Goal: Task Accomplishment & Management: Complete application form

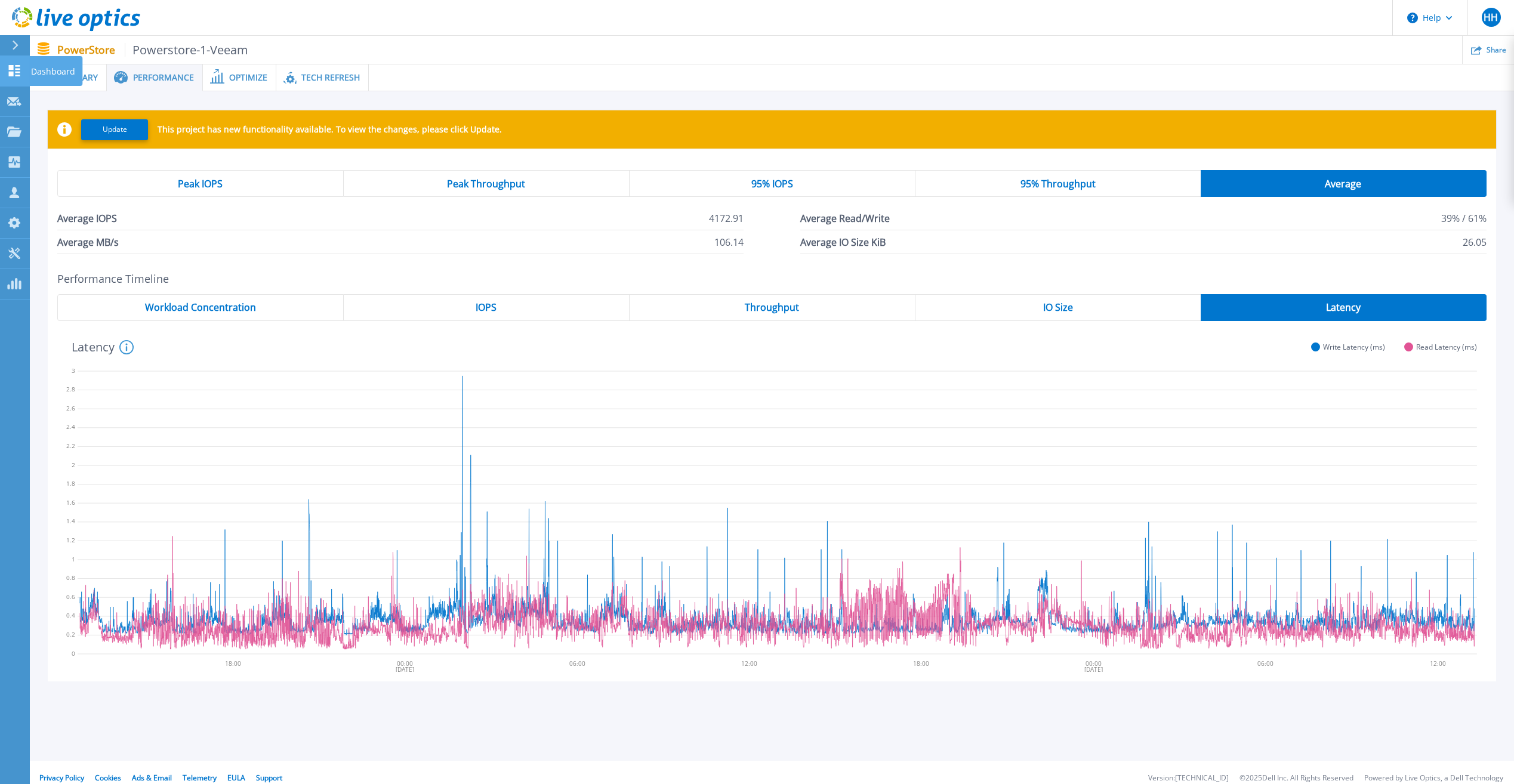
click at [8, 69] on icon at bounding box center [14, 71] width 14 height 12
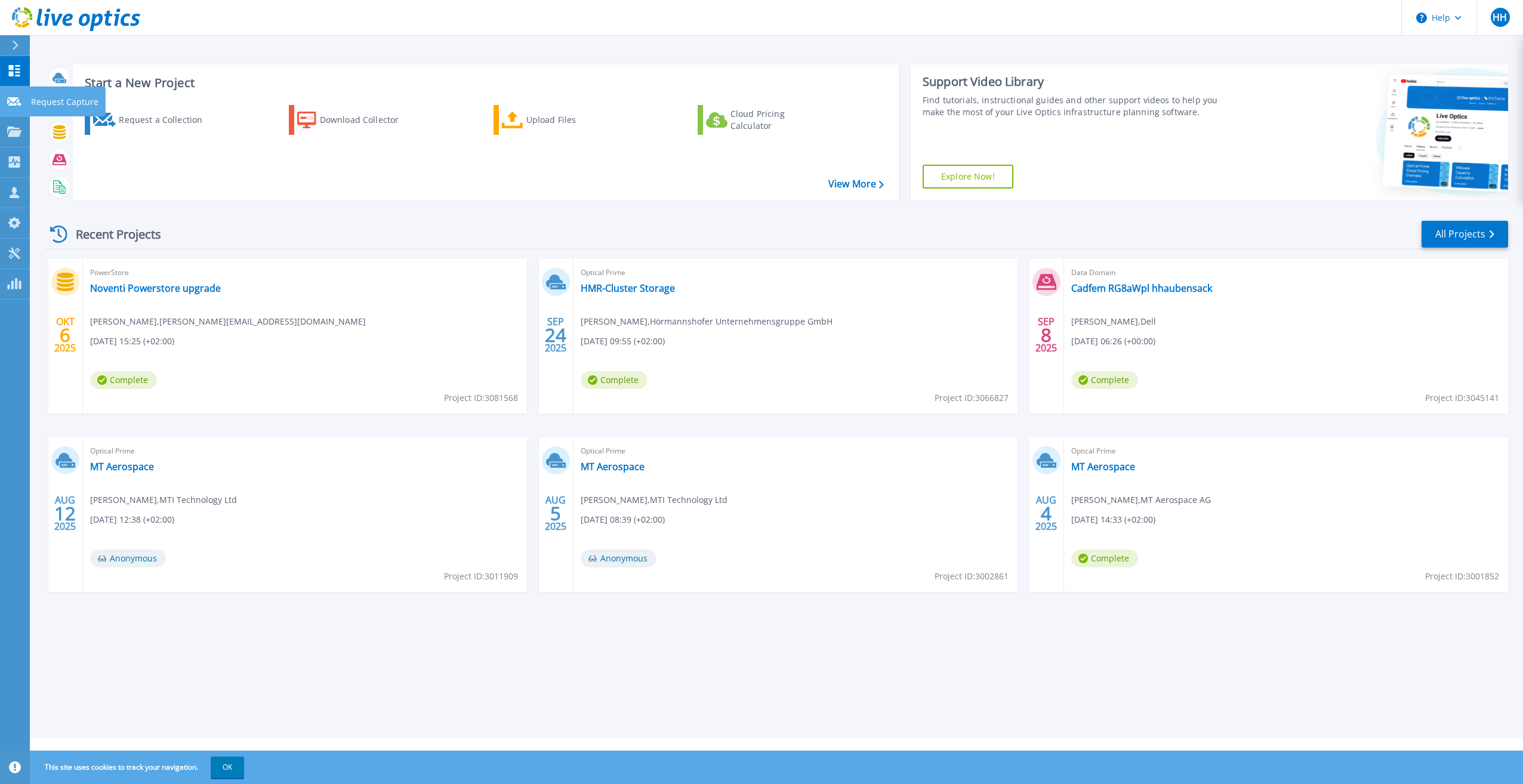
click at [15, 103] on icon at bounding box center [14, 102] width 14 height 9
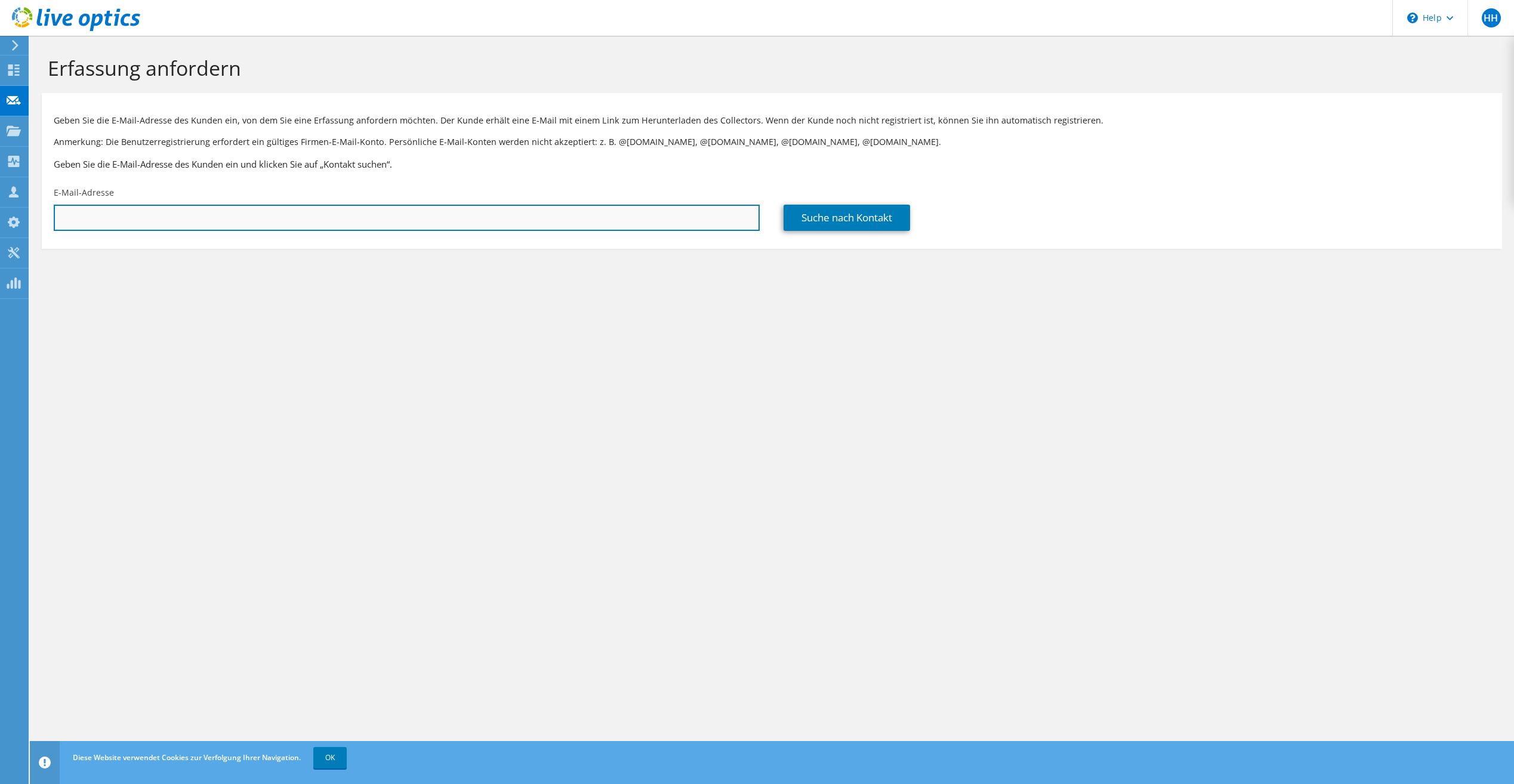
click at [297, 226] on input "text" at bounding box center [406, 217] width 706 height 26
paste input "grossmann@zoller-d.com"
type input "grossmann@zoller-d.com"
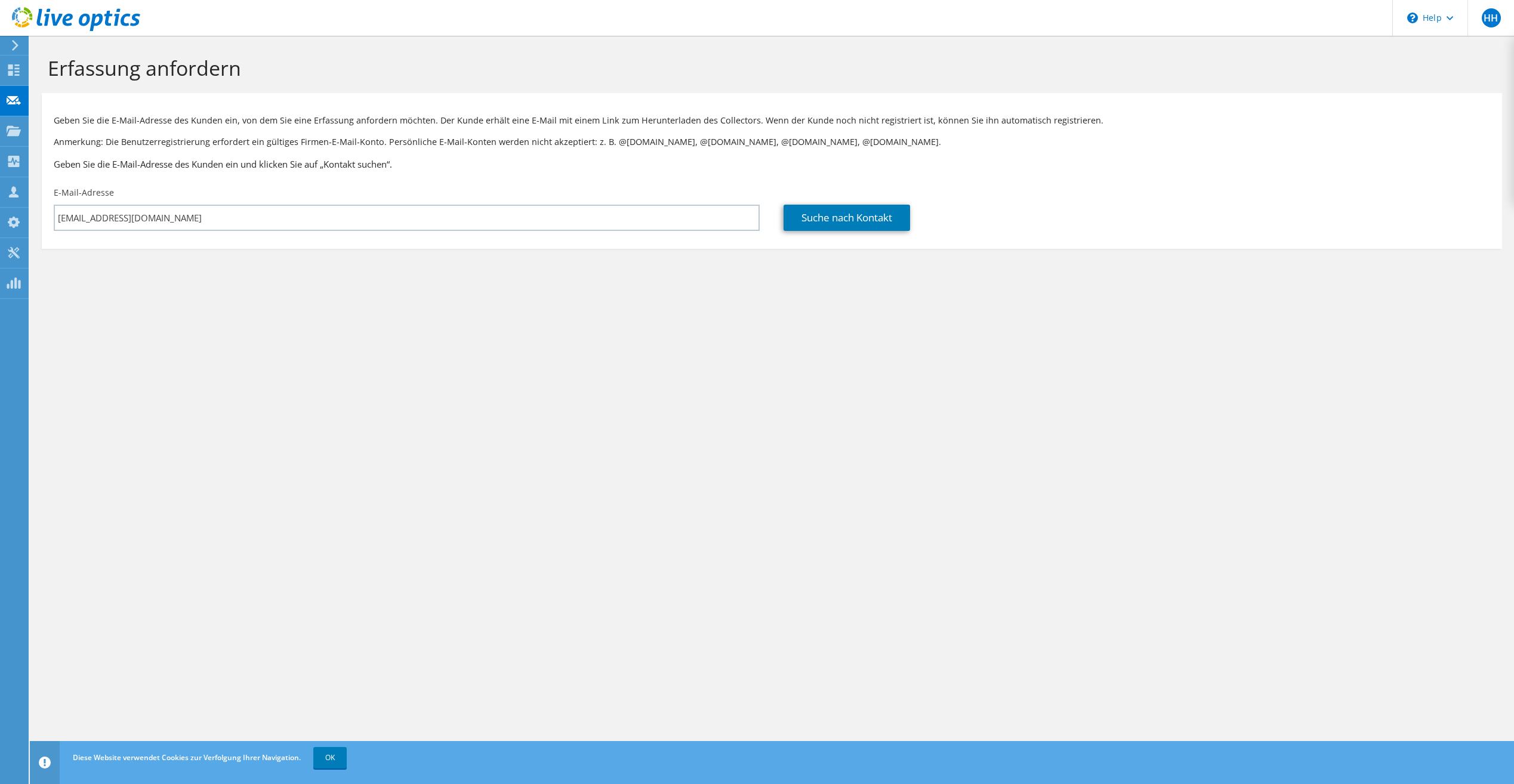
click at [536, 382] on div "Erfassung anfordern Geben Sie die E-Mail-Adresse des Kunden ein, von dem Sie ei…" at bounding box center [771, 410] width 1484 height 748
click at [827, 223] on link "Suche nach Kontakt" at bounding box center [846, 217] width 126 height 26
type input "E. Zoller GmbH & Co.Kg"
type input "Martin"
type input "Großmann"
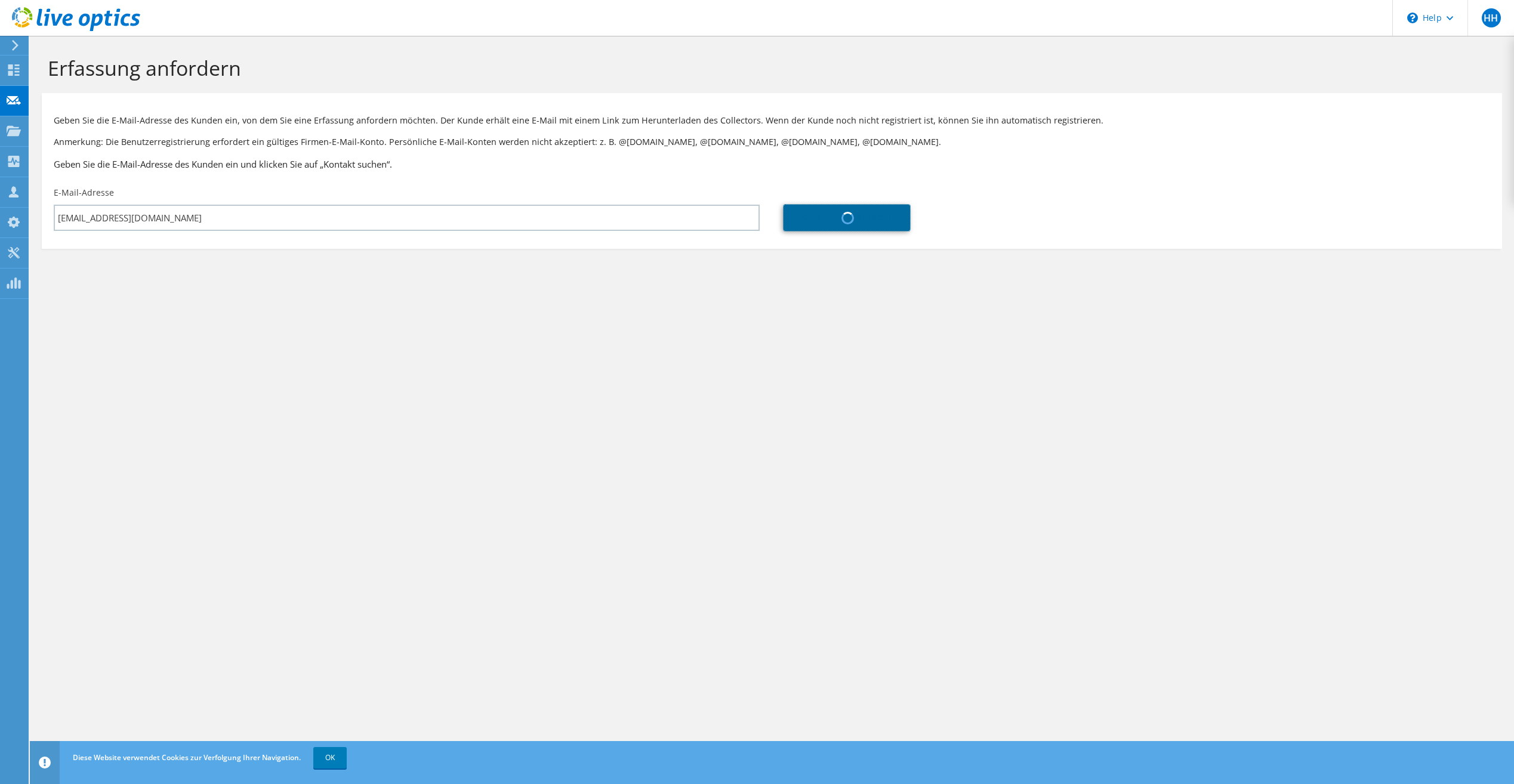
type input "Deutschland"
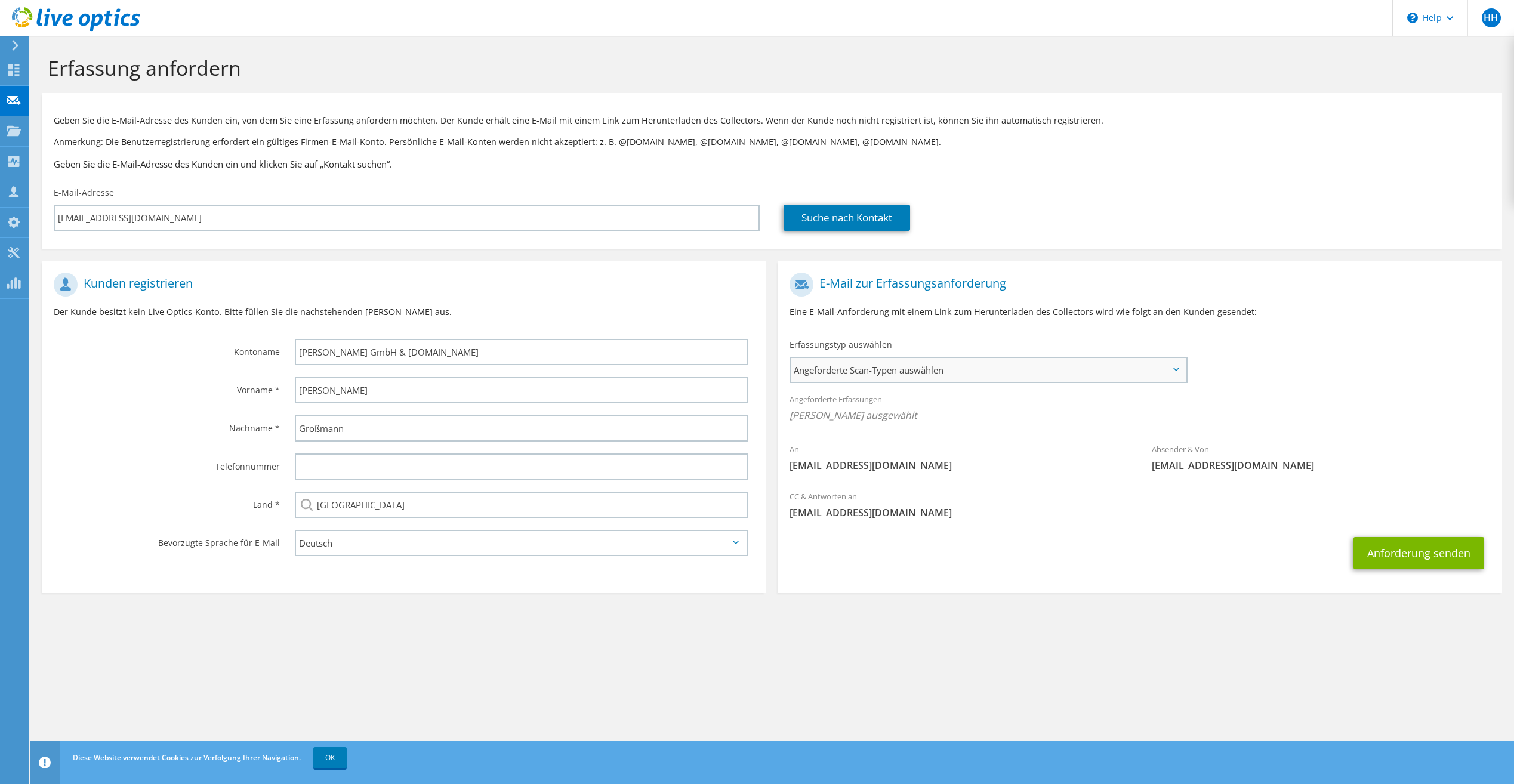
click at [879, 373] on span "Angeforderte Scan-Typen auswählen" at bounding box center [988, 369] width 395 height 24
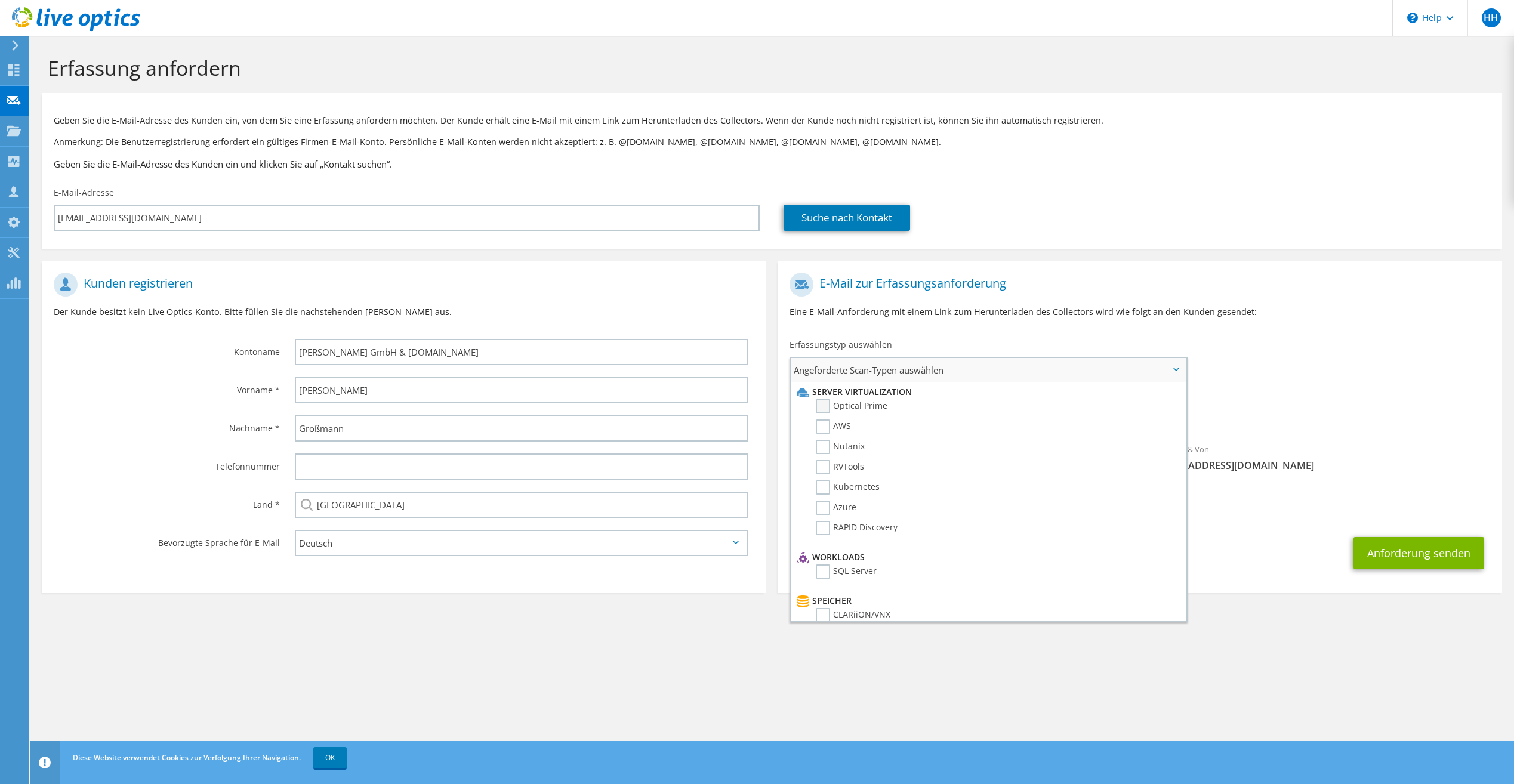
click at [822, 409] on label "Optical Prime" at bounding box center [851, 406] width 72 height 14
click at [0, 0] on input "Optical Prime" at bounding box center [0, 0] width 0 height 0
click at [1245, 520] on span "[EMAIL_ADDRESS][DOMAIN_NAME]" at bounding box center [1139, 516] width 700 height 13
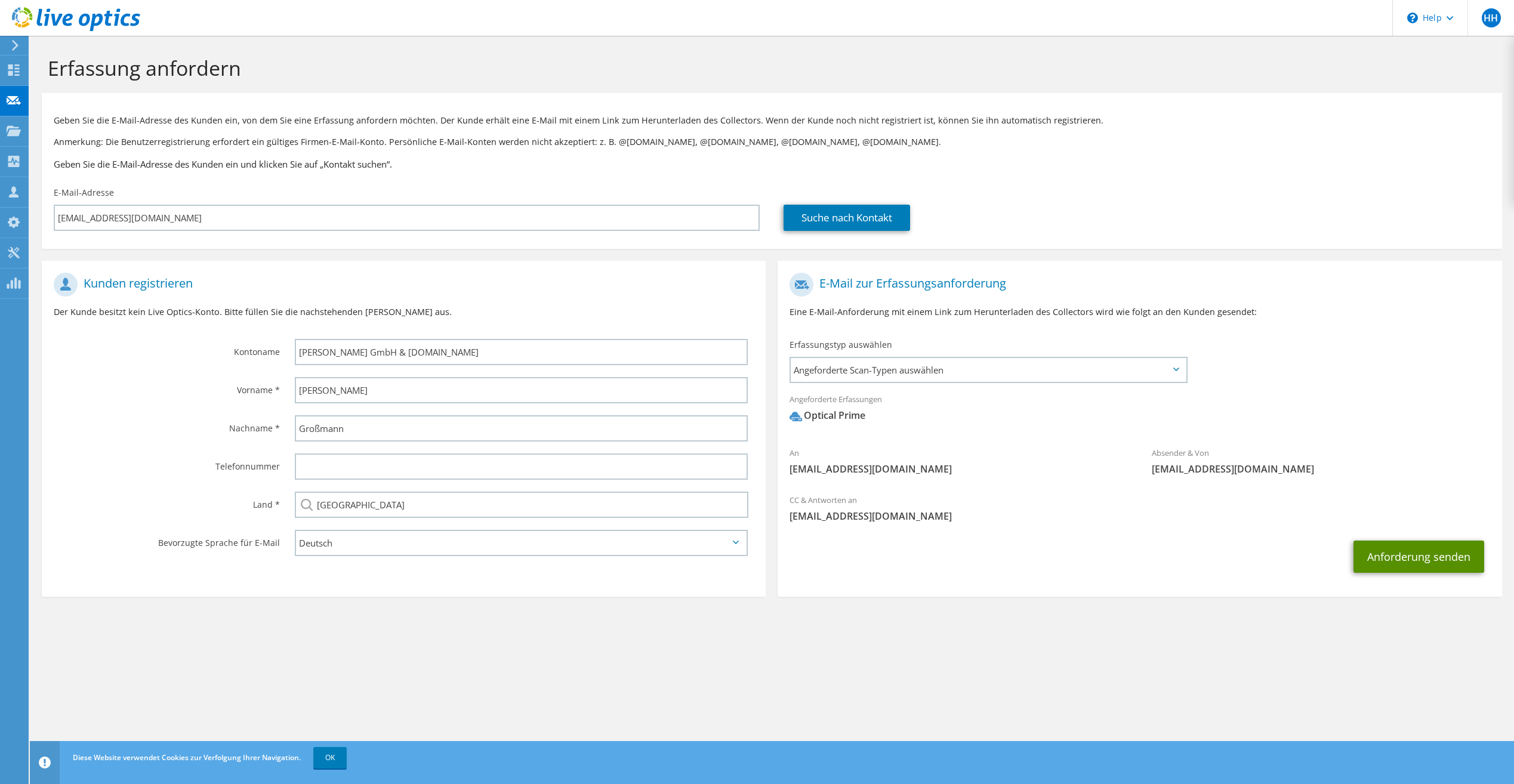
click at [1400, 566] on button "Anforderung senden" at bounding box center [1419, 556] width 131 height 33
